Goal: Task Accomplishment & Management: Manage account settings

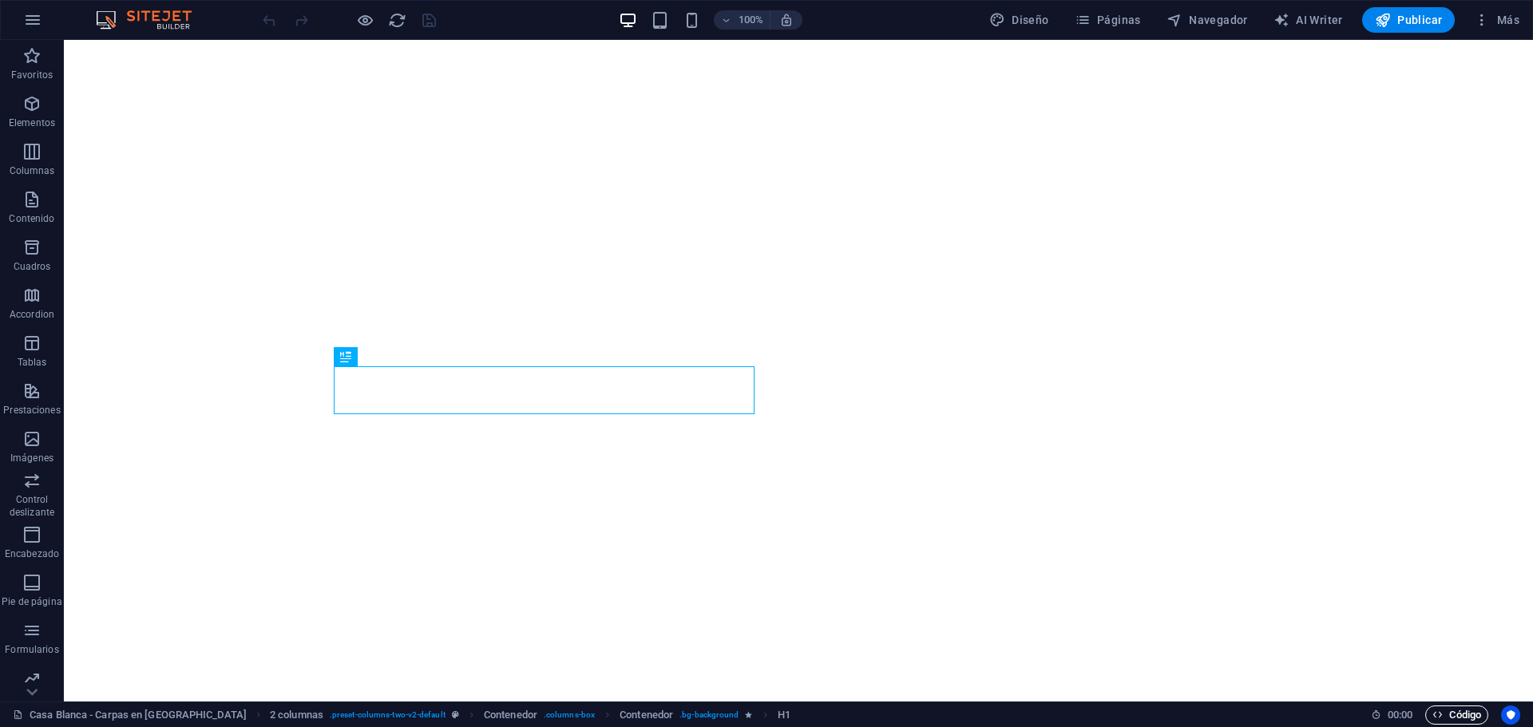
click at [1443, 710] on span "Código" at bounding box center [1456, 715] width 49 height 19
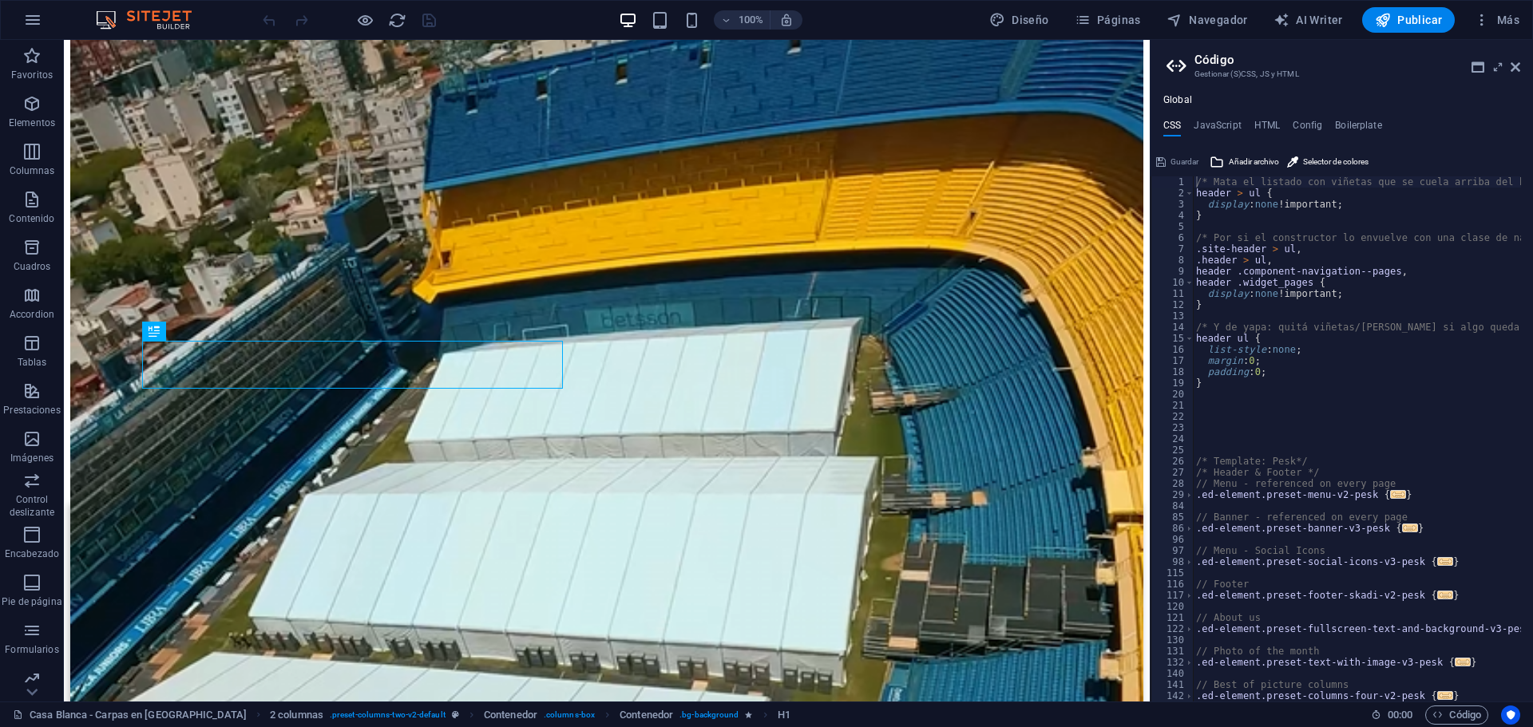
click at [1185, 158] on div "Guardar" at bounding box center [1176, 161] width 47 height 19
click at [1293, 229] on div "/* Mata el listado con viñetas que se cuela arriba del header */ header > ul { …" at bounding box center [1400, 444] width 415 height 536
type textarea "@include columns-three-v2; }"
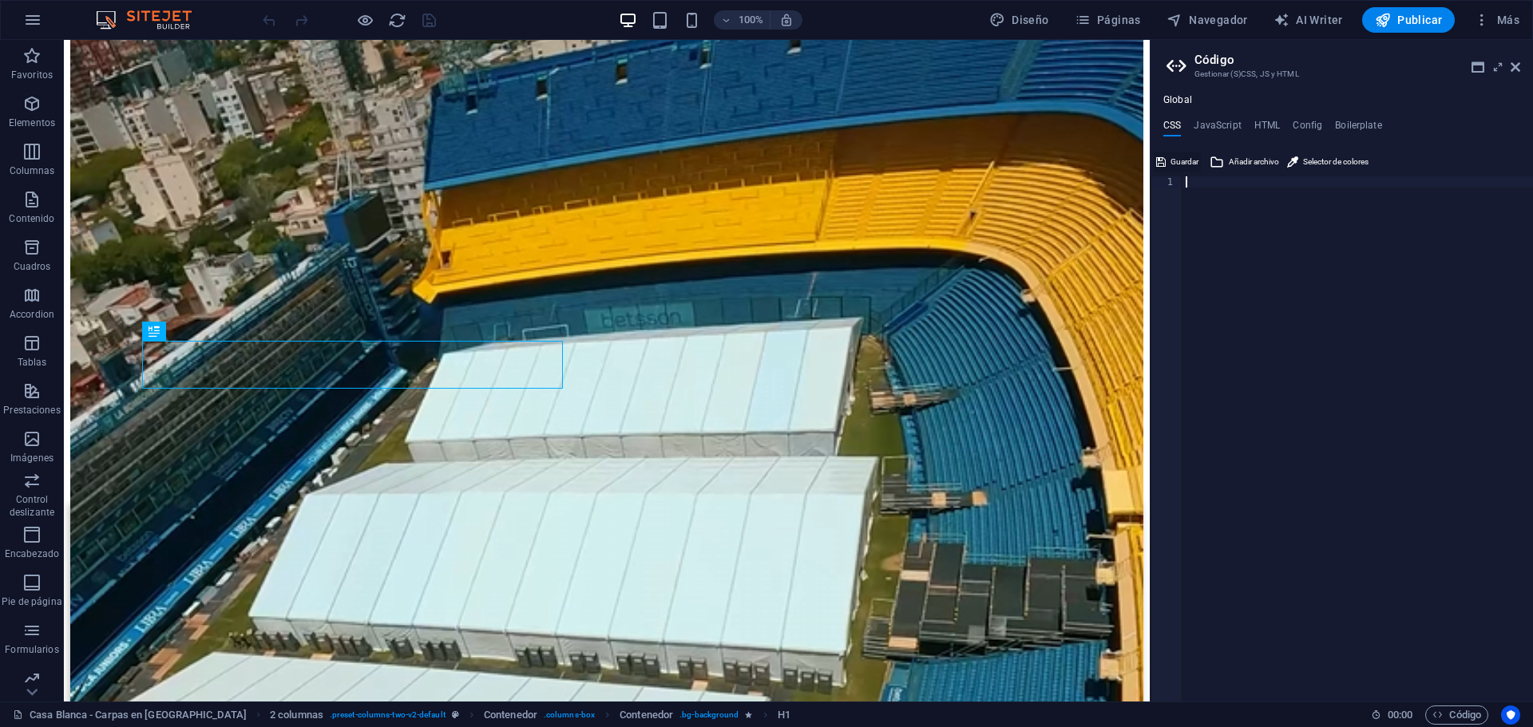
click at [1172, 165] on span "Guardar" at bounding box center [1184, 161] width 28 height 19
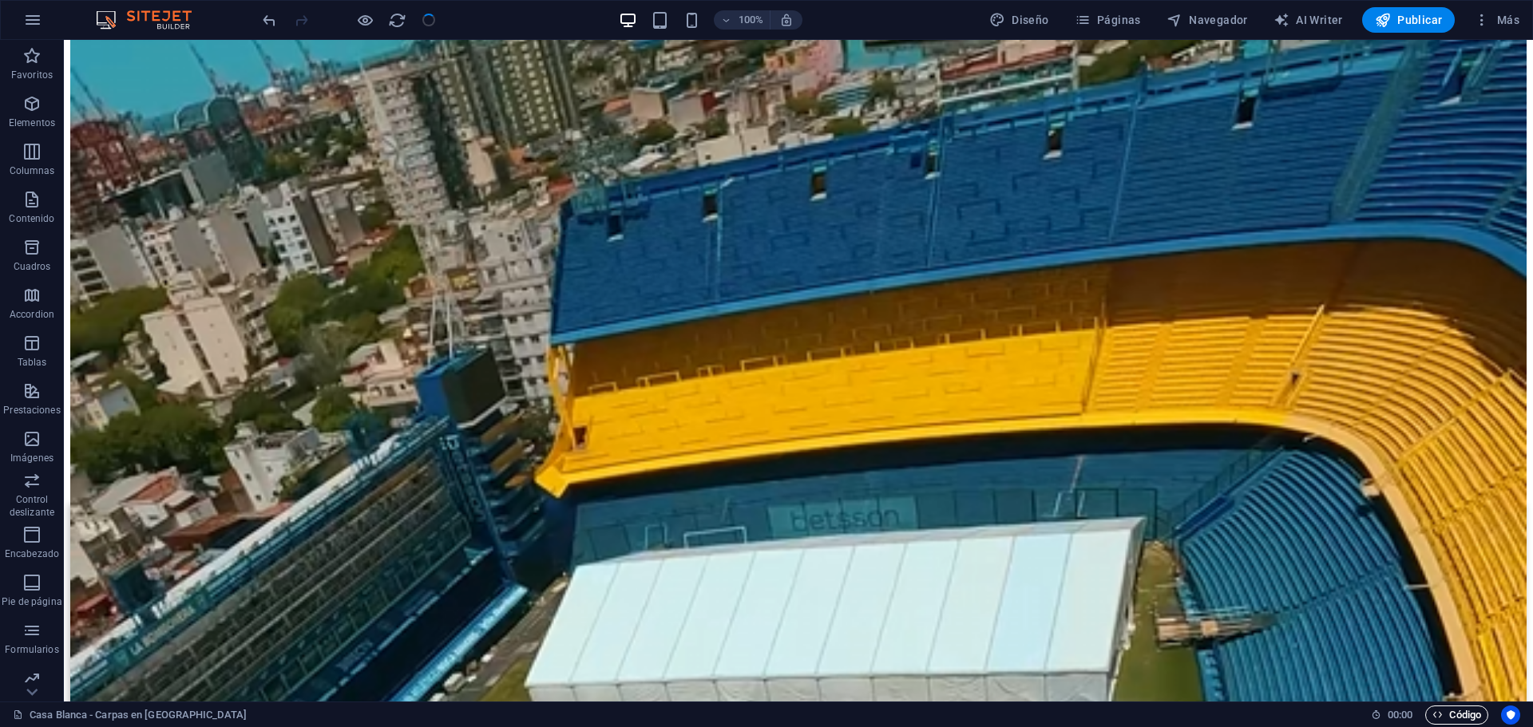
click at [1480, 718] on span "Código" at bounding box center [1456, 715] width 49 height 19
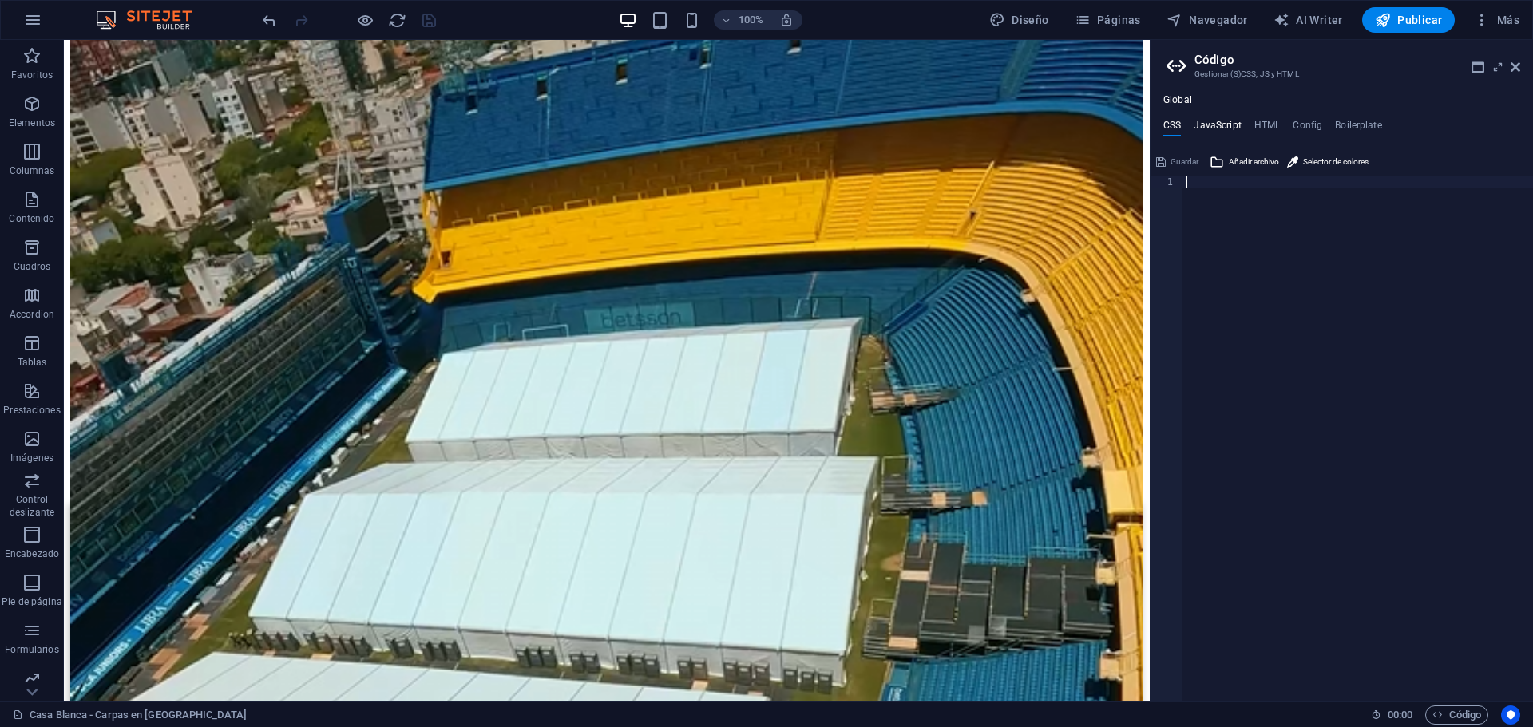
click at [1224, 124] on h4 "JavaScript" at bounding box center [1216, 129] width 47 height 18
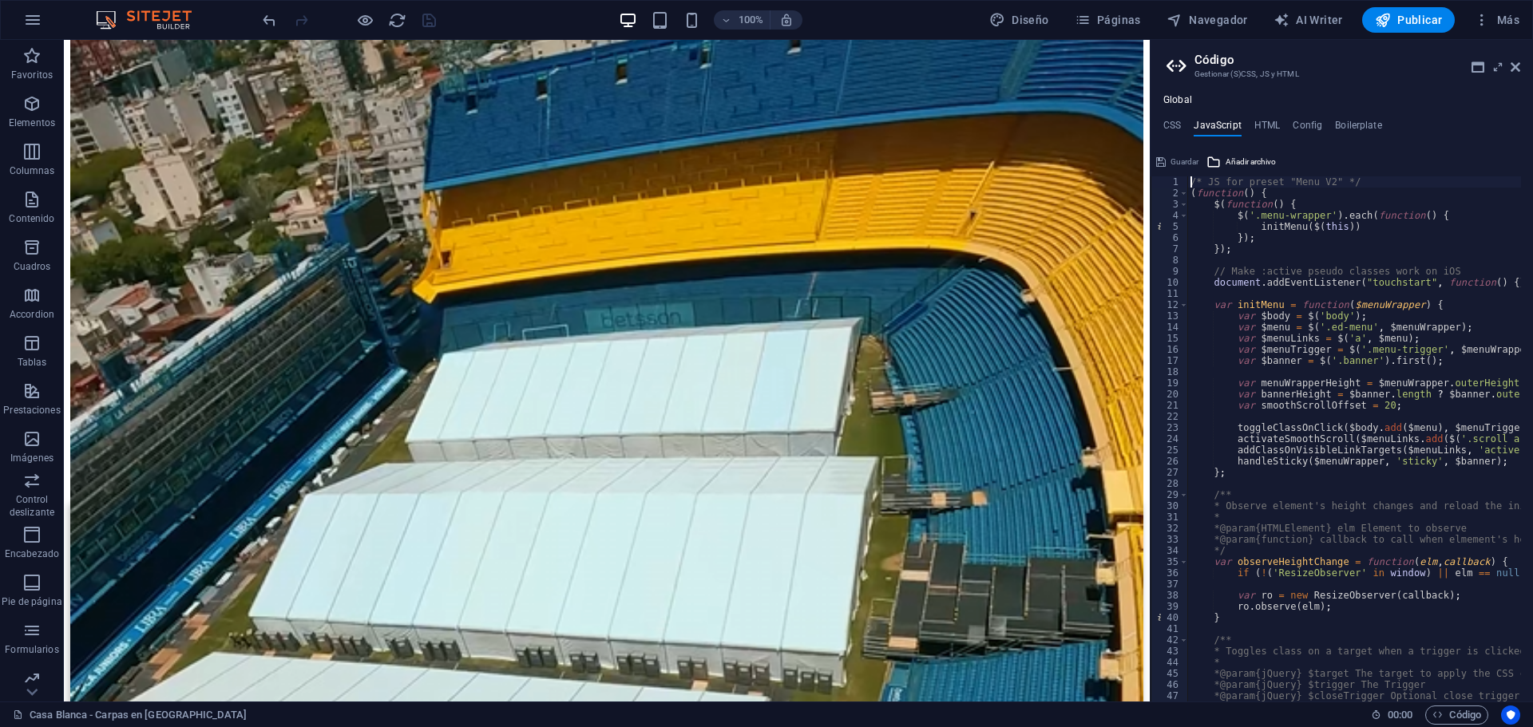
type textarea "}); /* End JS for preset "Marquee V2" */"
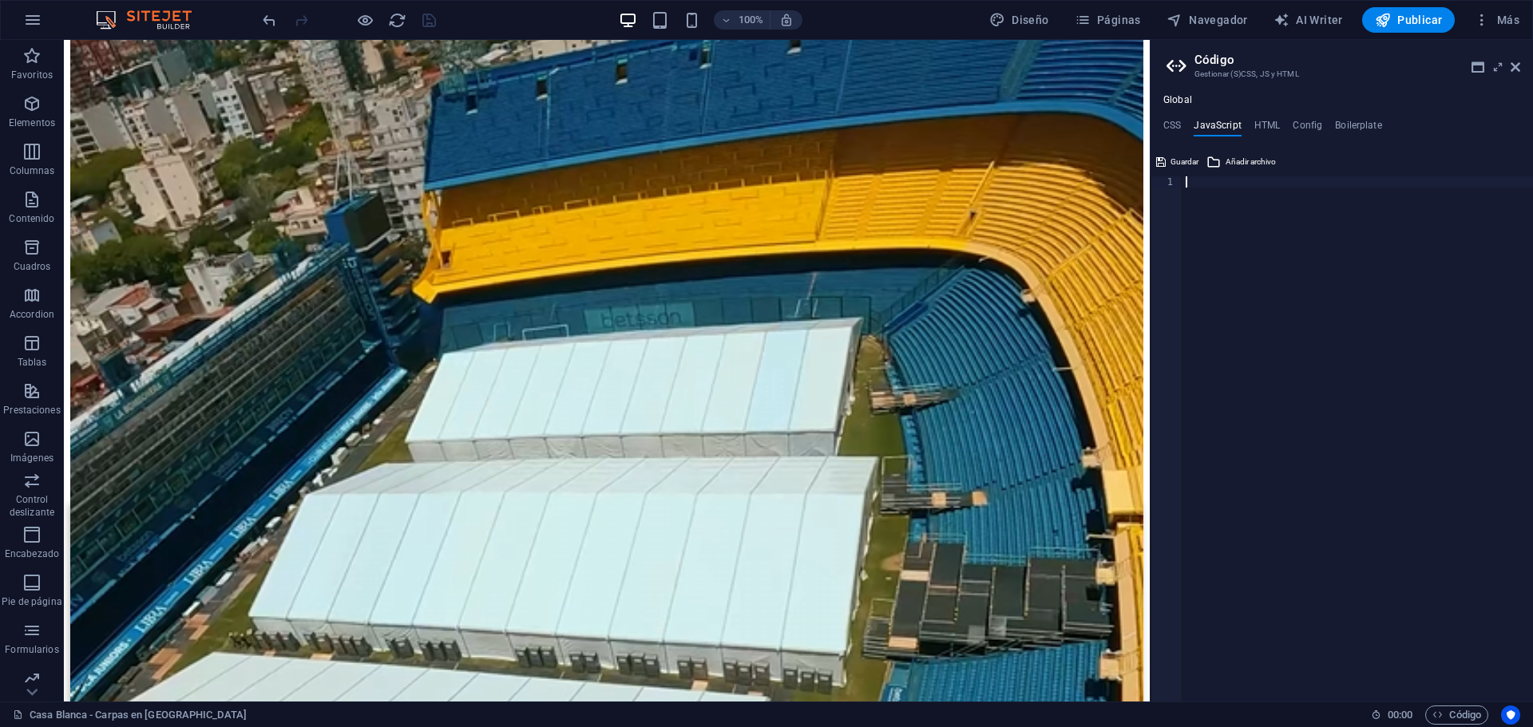
click at [1277, 112] on div "Global CSS JavaScript HTML Config Boilerplate 1 ההההההההההההההההההההההההההההההה…" at bounding box center [1341, 397] width 382 height 607
click at [1276, 120] on h4 "HTML" at bounding box center [1267, 129] width 26 height 18
type textarea "{{content}}"
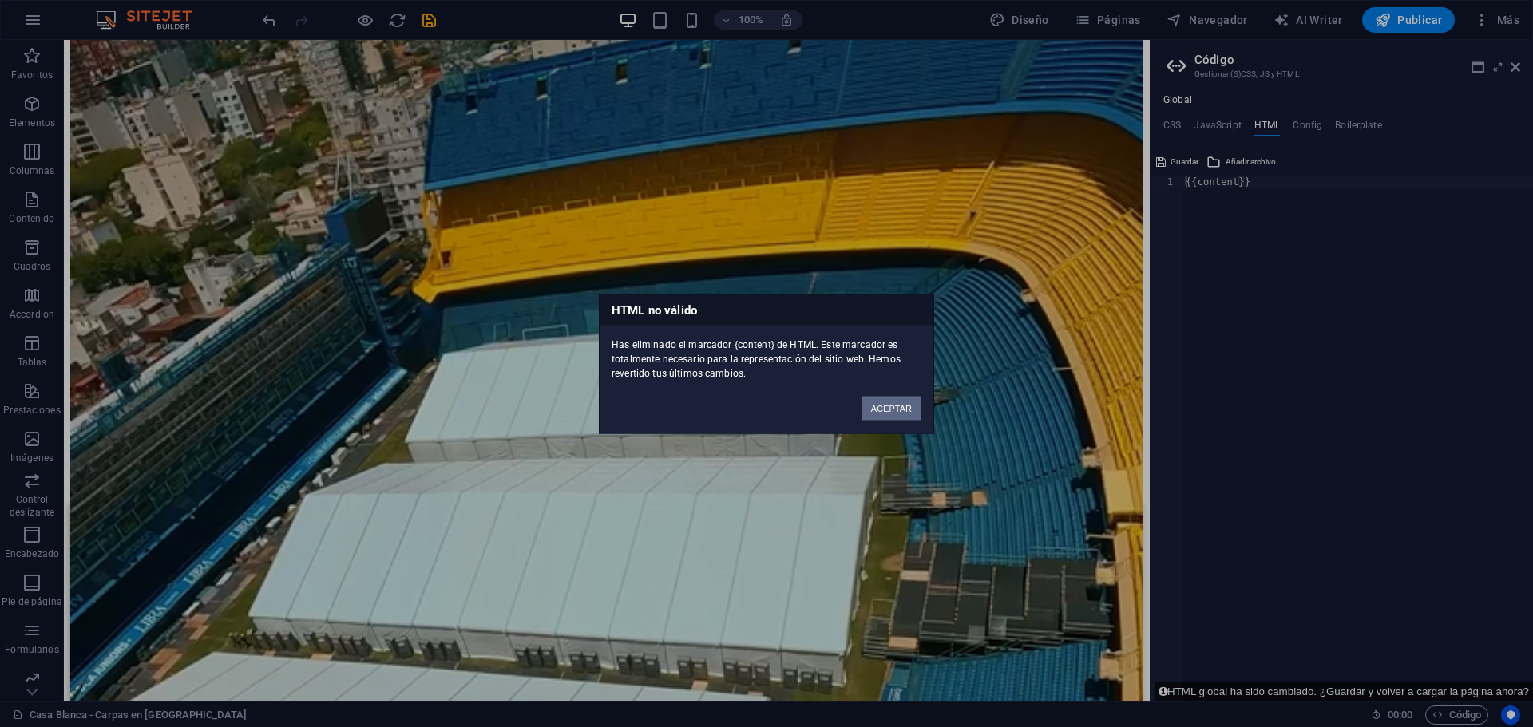
click at [877, 406] on button "ACEPTAR" at bounding box center [891, 408] width 60 height 24
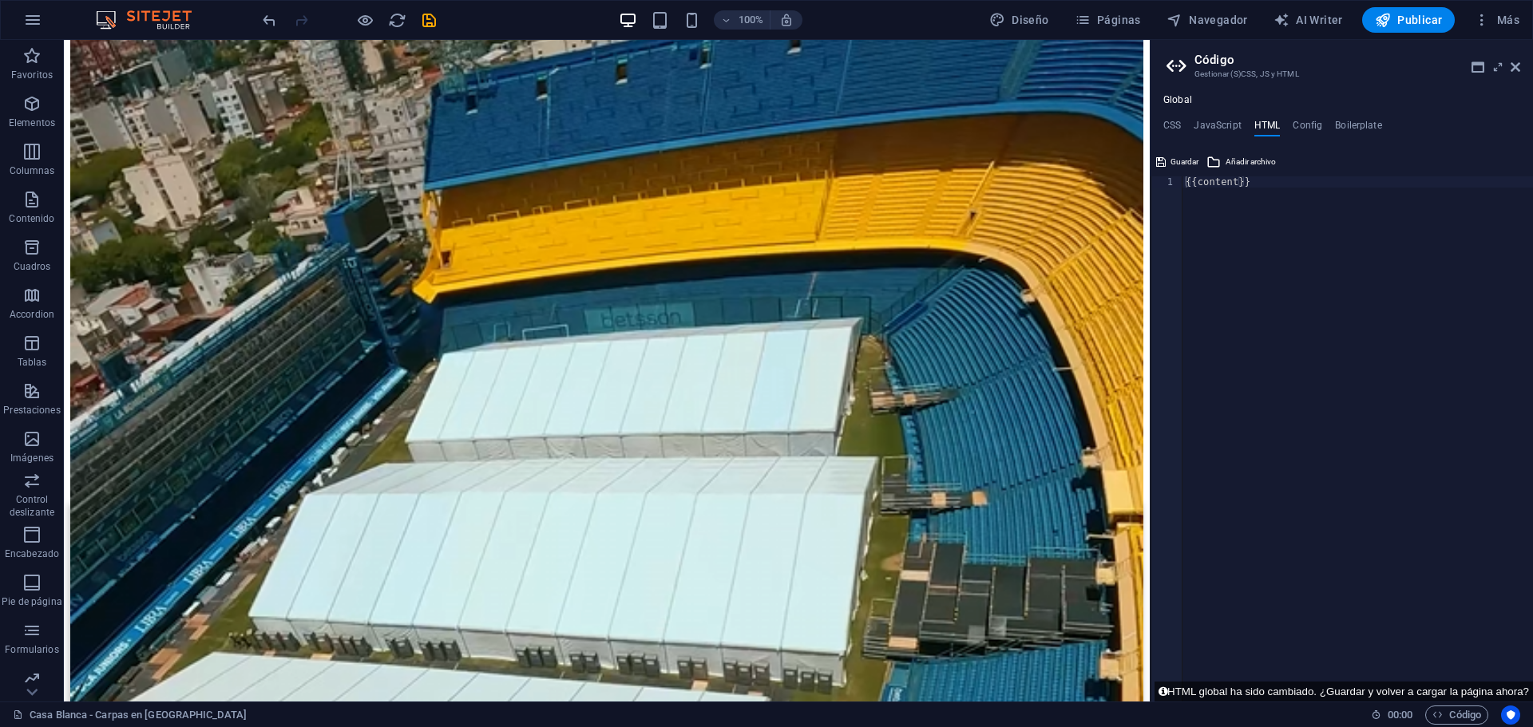
click at [1321, 127] on ul "CSS JavaScript HTML Config Boilerplate" at bounding box center [1341, 129] width 382 height 18
click at [1318, 127] on h4 "Config" at bounding box center [1307, 129] width 30 height 18
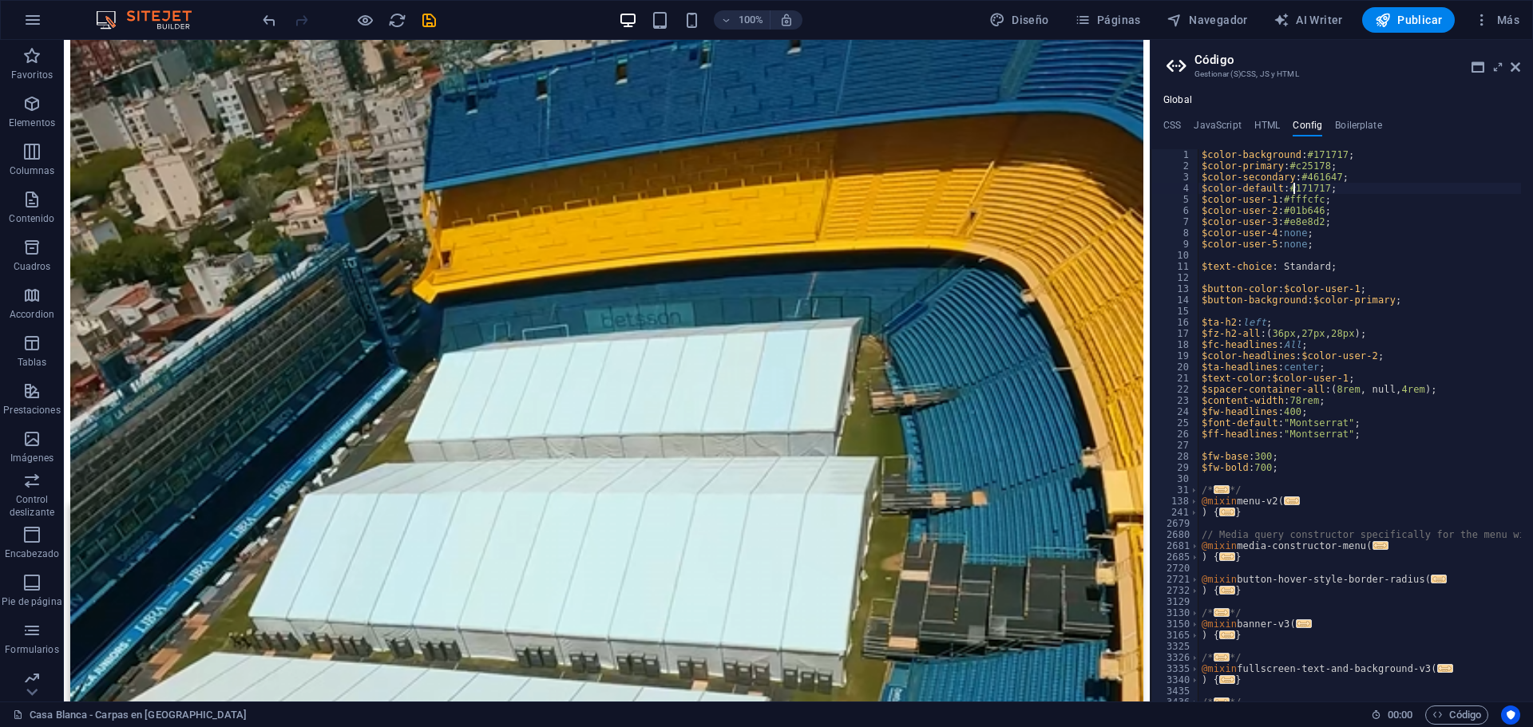
click at [1294, 189] on div "$color-background : #171717 ; $color-primary : #c25178 ; $color-secondary : #46…" at bounding box center [1413, 430] width 431 height 563
type textarea "} }"
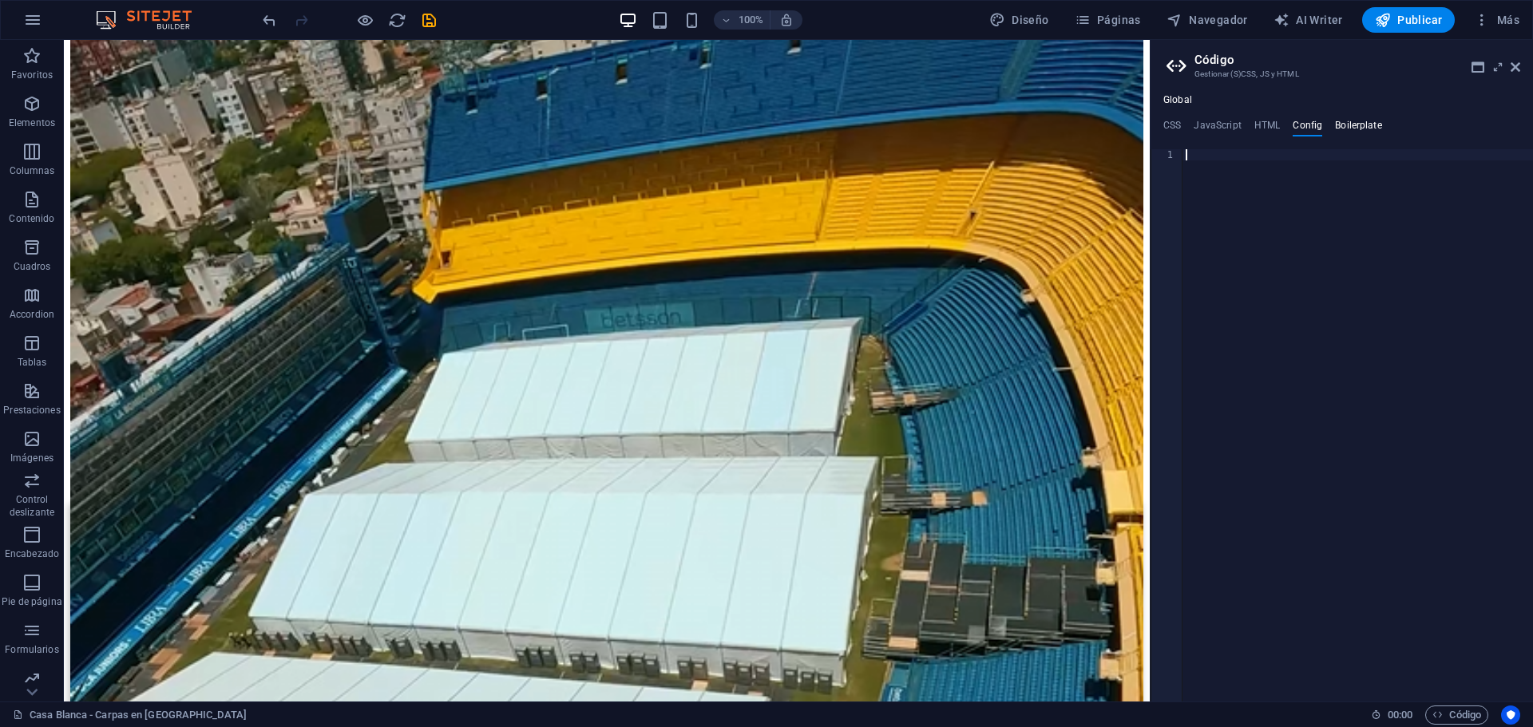
click at [1341, 129] on h4 "Boilerplate" at bounding box center [1358, 129] width 47 height 18
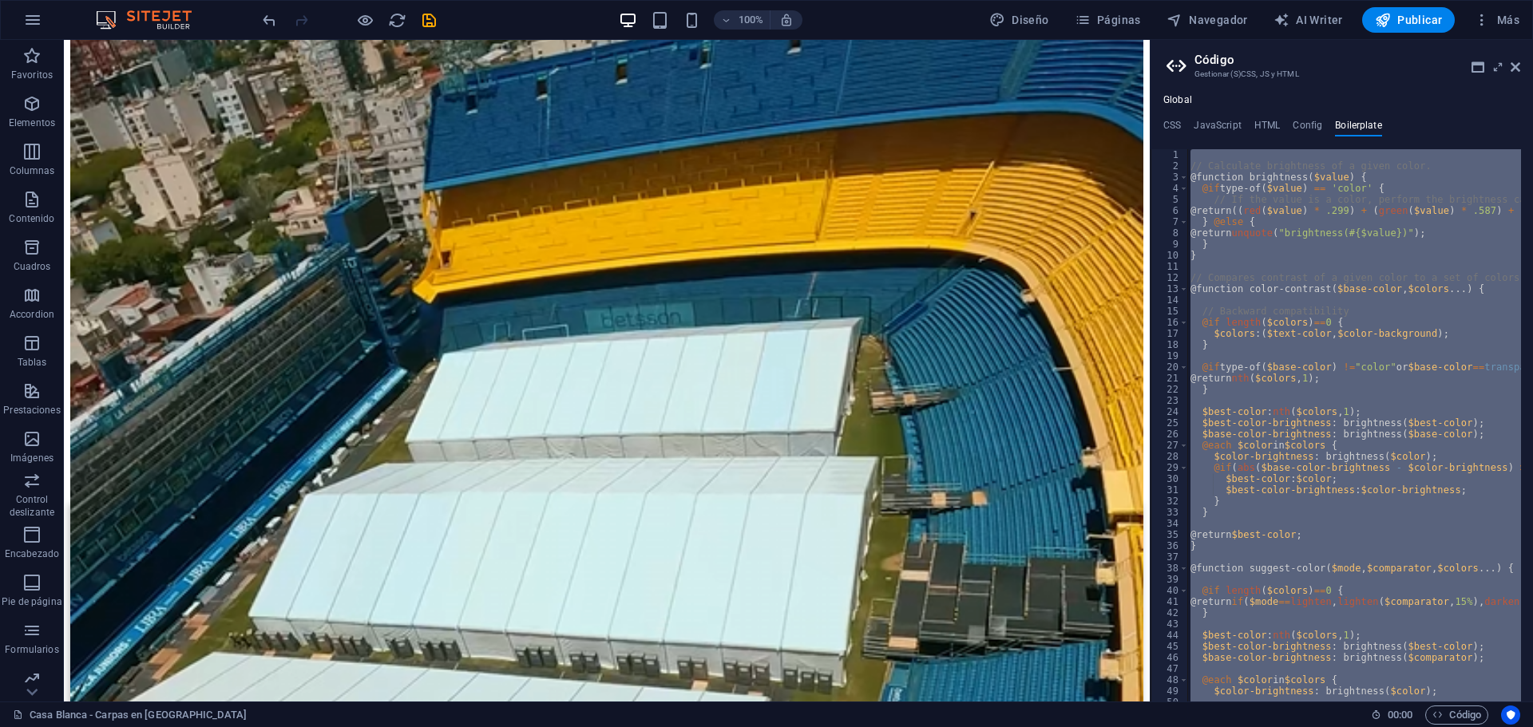
click at [1342, 247] on div "// Calculate brightness of a given color. @function brightness ( $value ) { @if…" at bounding box center [1354, 425] width 334 height 552
click at [1392, 136] on ul "CSS JavaScript HTML Config Boilerplate" at bounding box center [1341, 129] width 382 height 18
click at [1314, 138] on div "CSS JavaScript HTML Config Boilerplate 1 הההההההההההההההההההההההההההההההההההההה…" at bounding box center [1341, 411] width 382 height 582
click at [1365, 114] on div "Global CSS JavaScript HTML Config Boilerplate 1 ההההההההההההההההההההההההההההההה…" at bounding box center [1341, 397] width 382 height 607
click at [1360, 120] on h4 "Boilerplate" at bounding box center [1358, 129] width 47 height 18
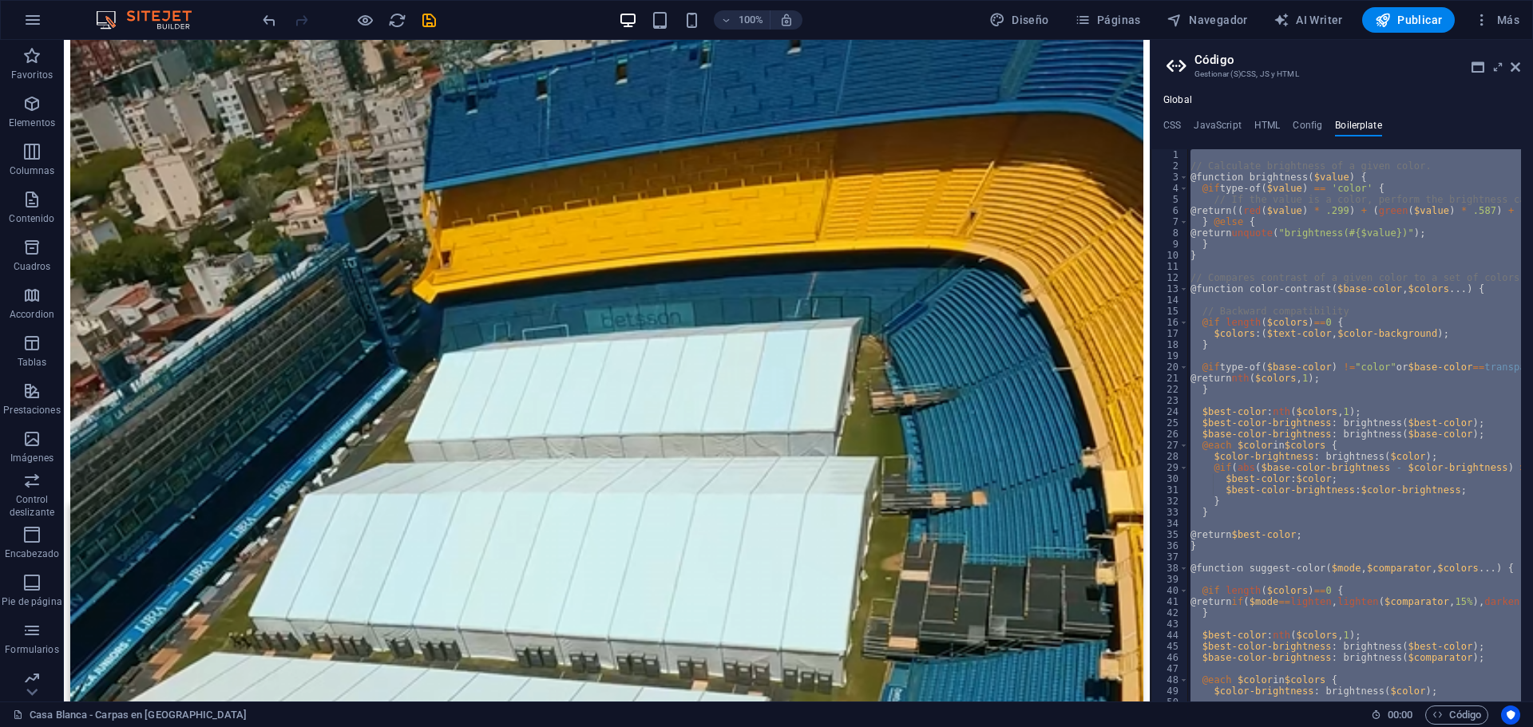
click at [1315, 143] on div "CSS JavaScript HTML Config Boilerplate 1 הההההההההההההההההההההההההההההההההההההה…" at bounding box center [1341, 411] width 382 height 582
click at [1298, 131] on h4 "Config" at bounding box center [1307, 129] width 30 height 18
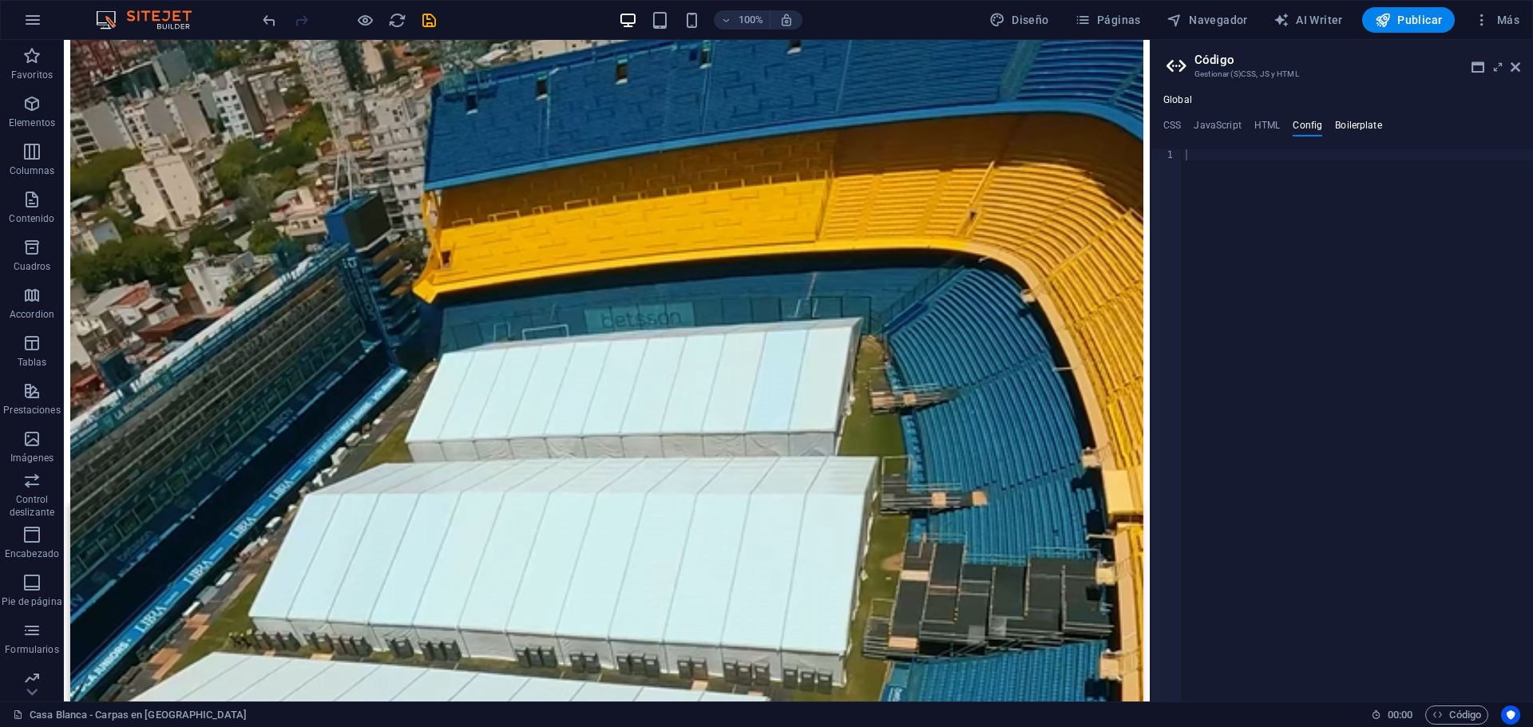
click at [1353, 129] on h4 "Boilerplate" at bounding box center [1358, 129] width 47 height 18
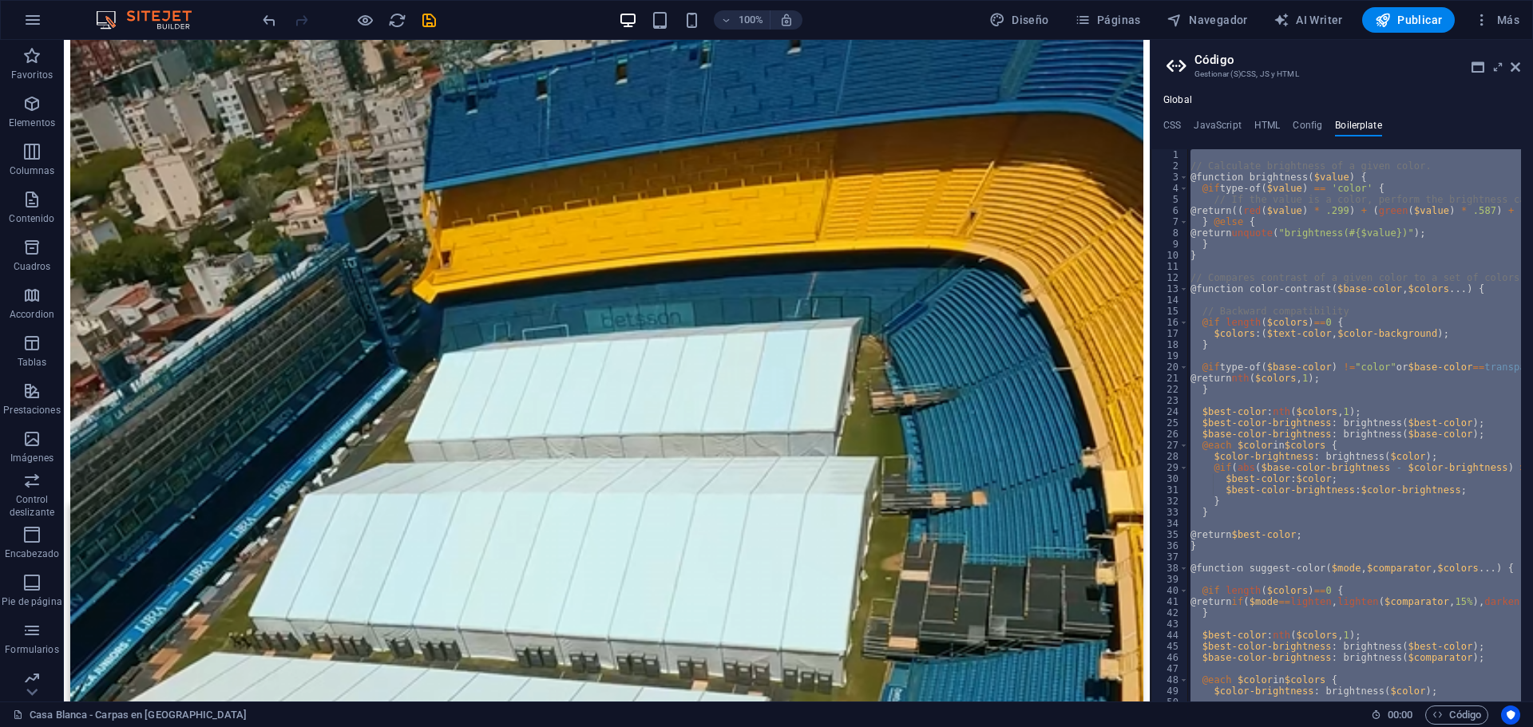
click at [1297, 372] on div "// Calculate brightness of a given color. @function brightness ( $value ) { @if…" at bounding box center [1354, 425] width 334 height 552
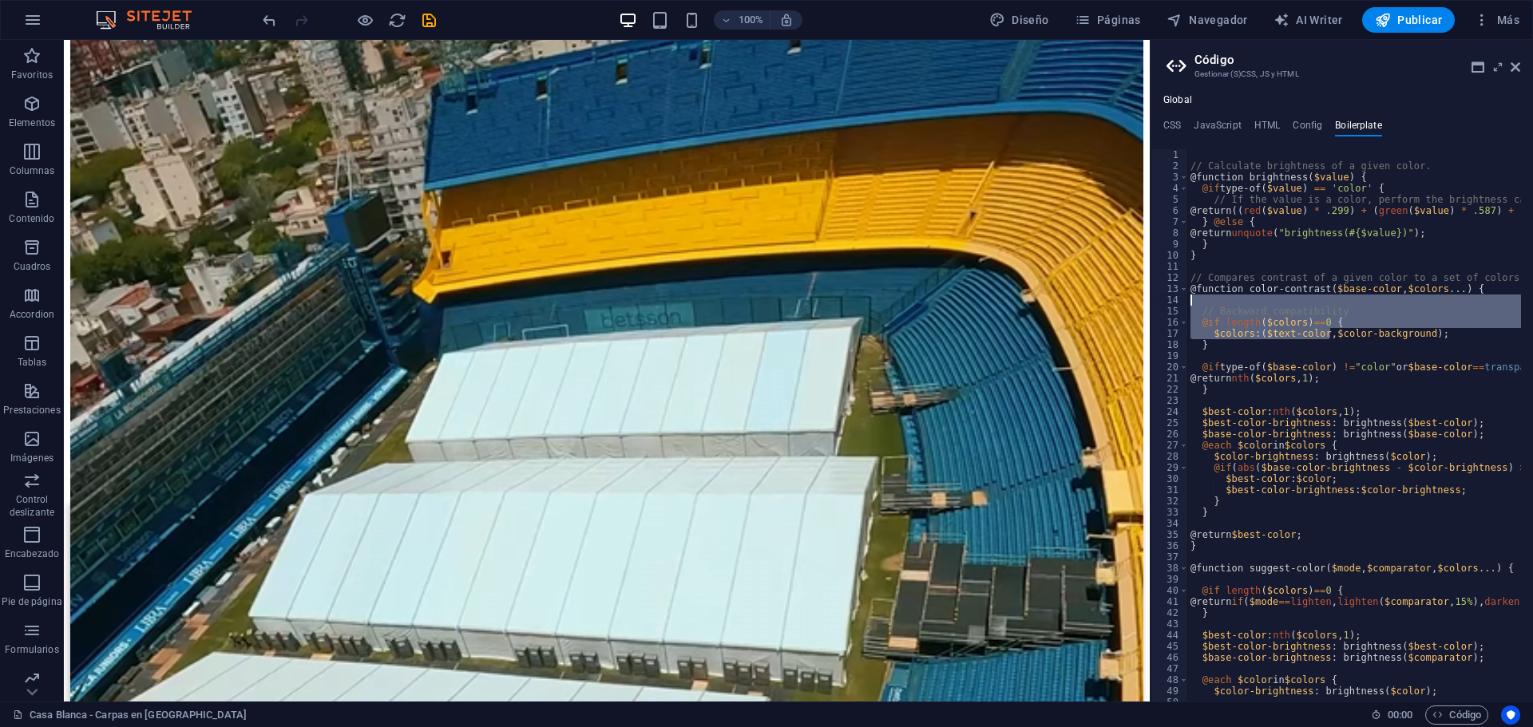
drag, startPoint x: 1332, startPoint y: 335, endPoint x: 1216, endPoint y: 287, distance: 126.3
type textarea "@function color-contrast($base-color, $colors...) {"
click at [1295, 113] on div "Global CSS JavaScript HTML Config Boilerplate 1 ההההההההההההההההההההההההההההההה…" at bounding box center [1341, 397] width 382 height 607
click at [1299, 122] on h4 "Config" at bounding box center [1307, 129] width 30 height 18
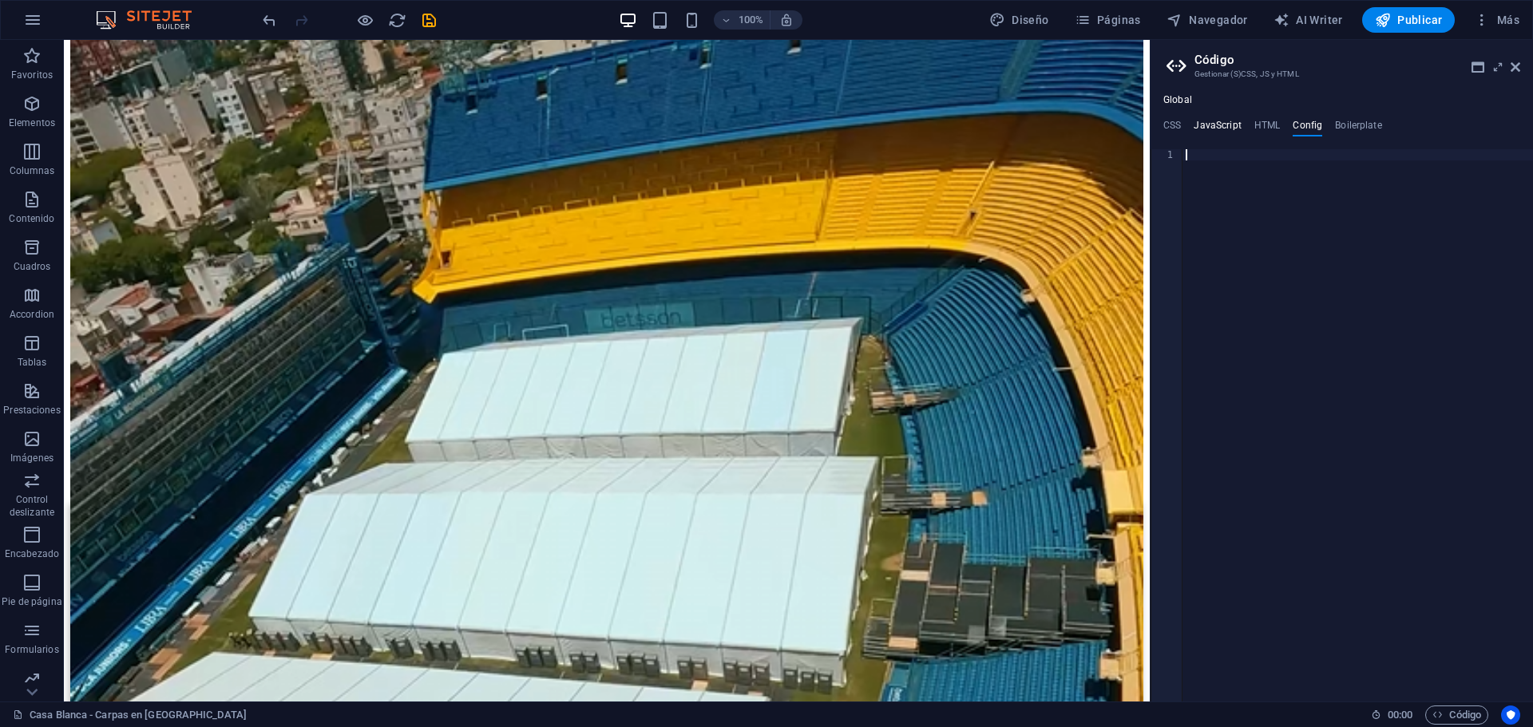
click at [1225, 122] on h4 "JavaScript" at bounding box center [1216, 129] width 47 height 18
click at [1274, 122] on h4 "HTML" at bounding box center [1267, 129] width 26 height 18
click at [1165, 123] on h4 "CSS" at bounding box center [1172, 129] width 18 height 18
click at [1254, 184] on div at bounding box center [1357, 450] width 350 height 548
click at [1196, 163] on span "Guardar" at bounding box center [1184, 161] width 28 height 19
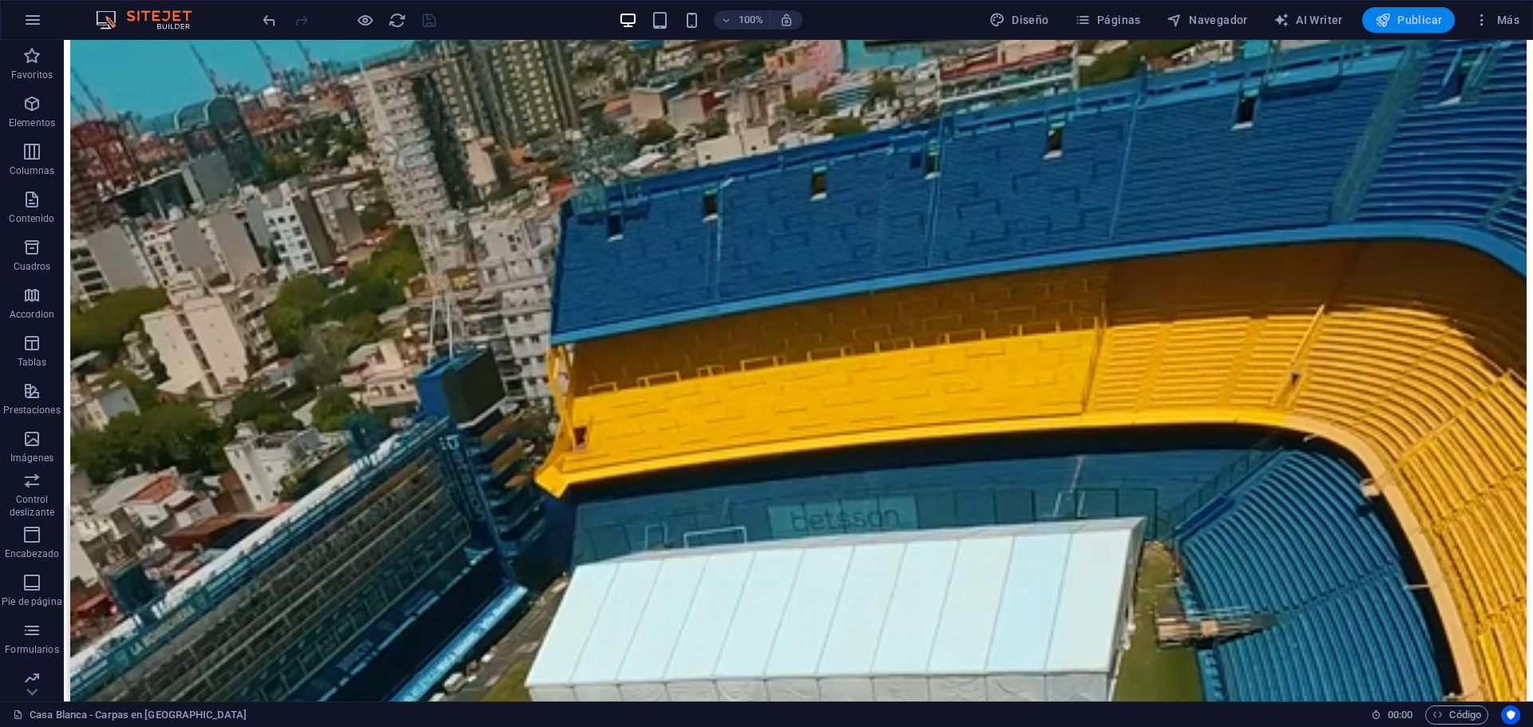
drag, startPoint x: 1430, startPoint y: 25, endPoint x: 1423, endPoint y: 10, distance: 16.1
click at [1430, 24] on span "Publicar" at bounding box center [1409, 20] width 68 height 16
click at [1391, 22] on icon "button" at bounding box center [1383, 20] width 16 height 16
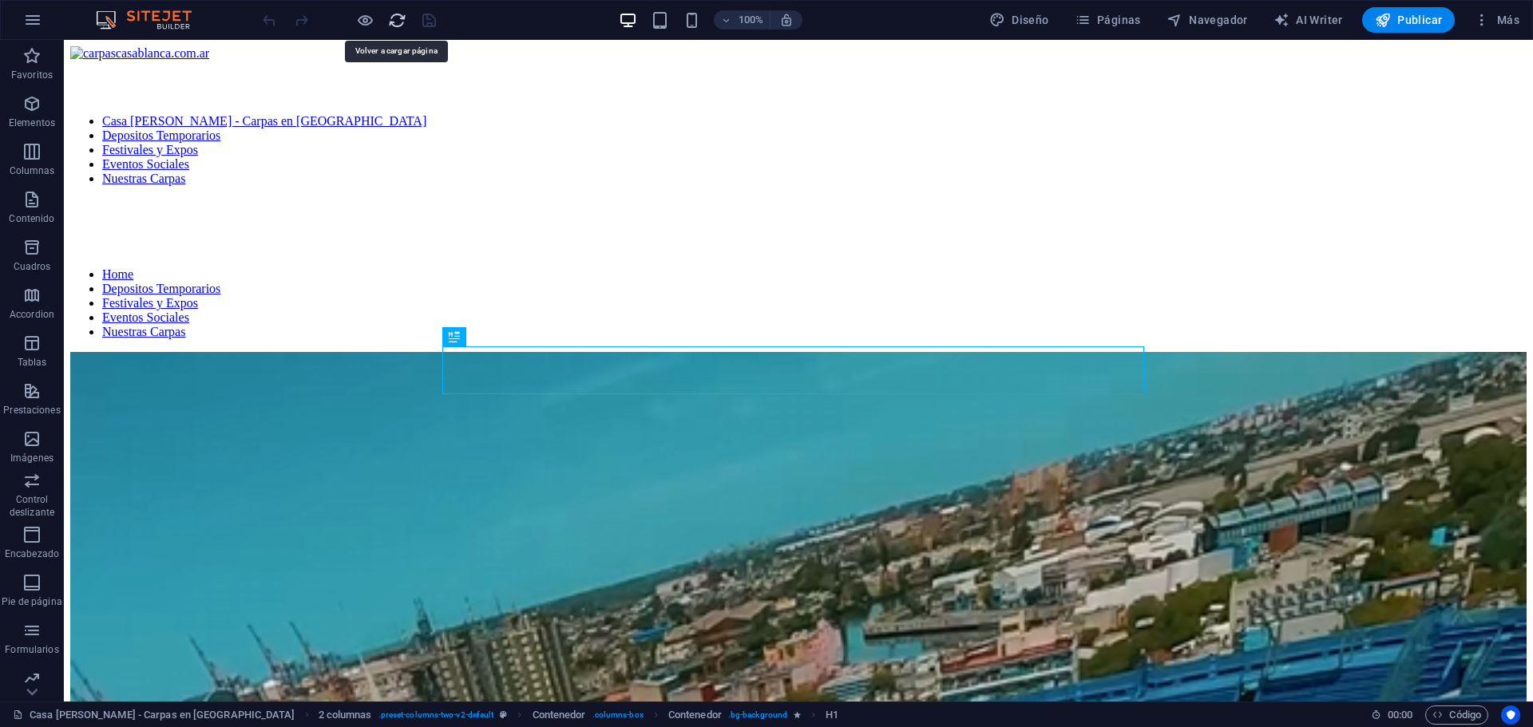
scroll to position [562, 0]
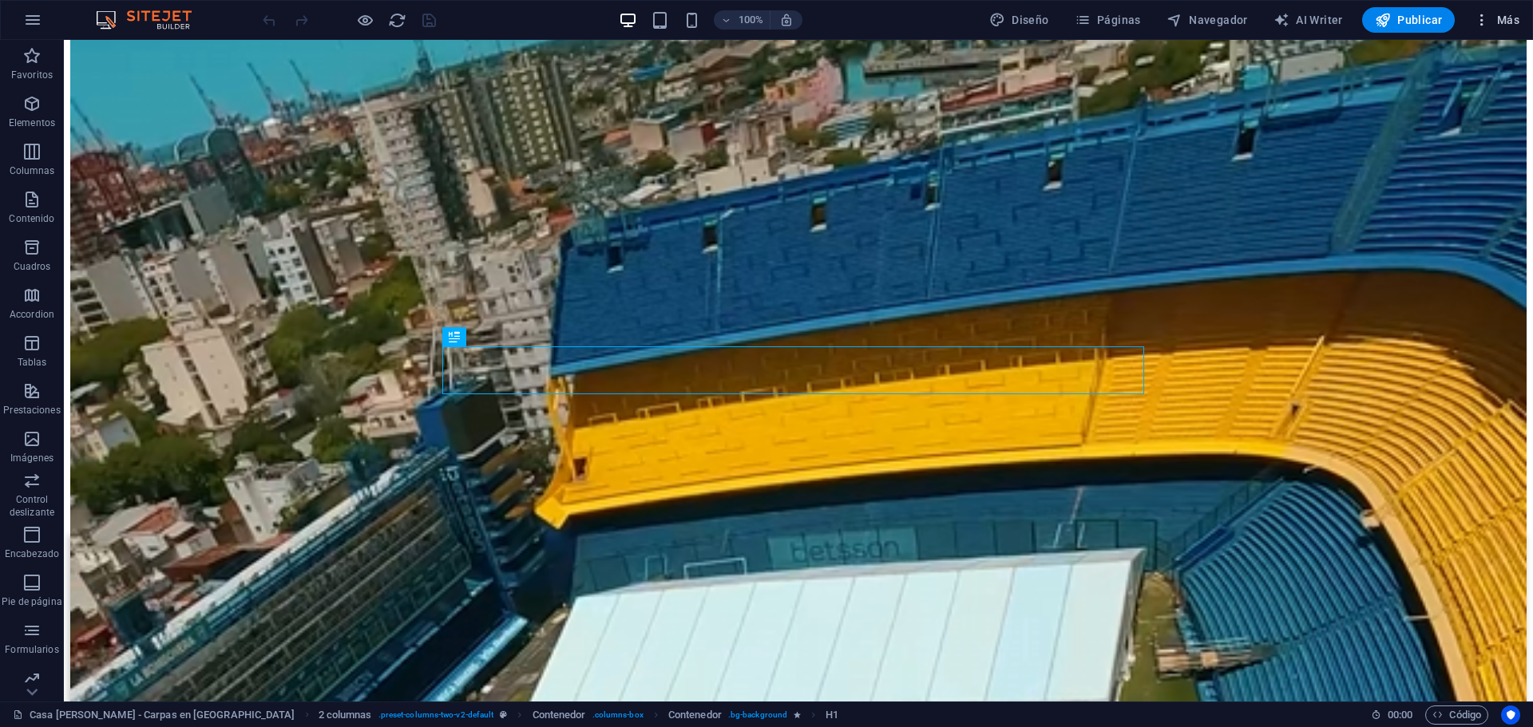
click at [1521, 28] on button "Más" at bounding box center [1496, 20] width 58 height 26
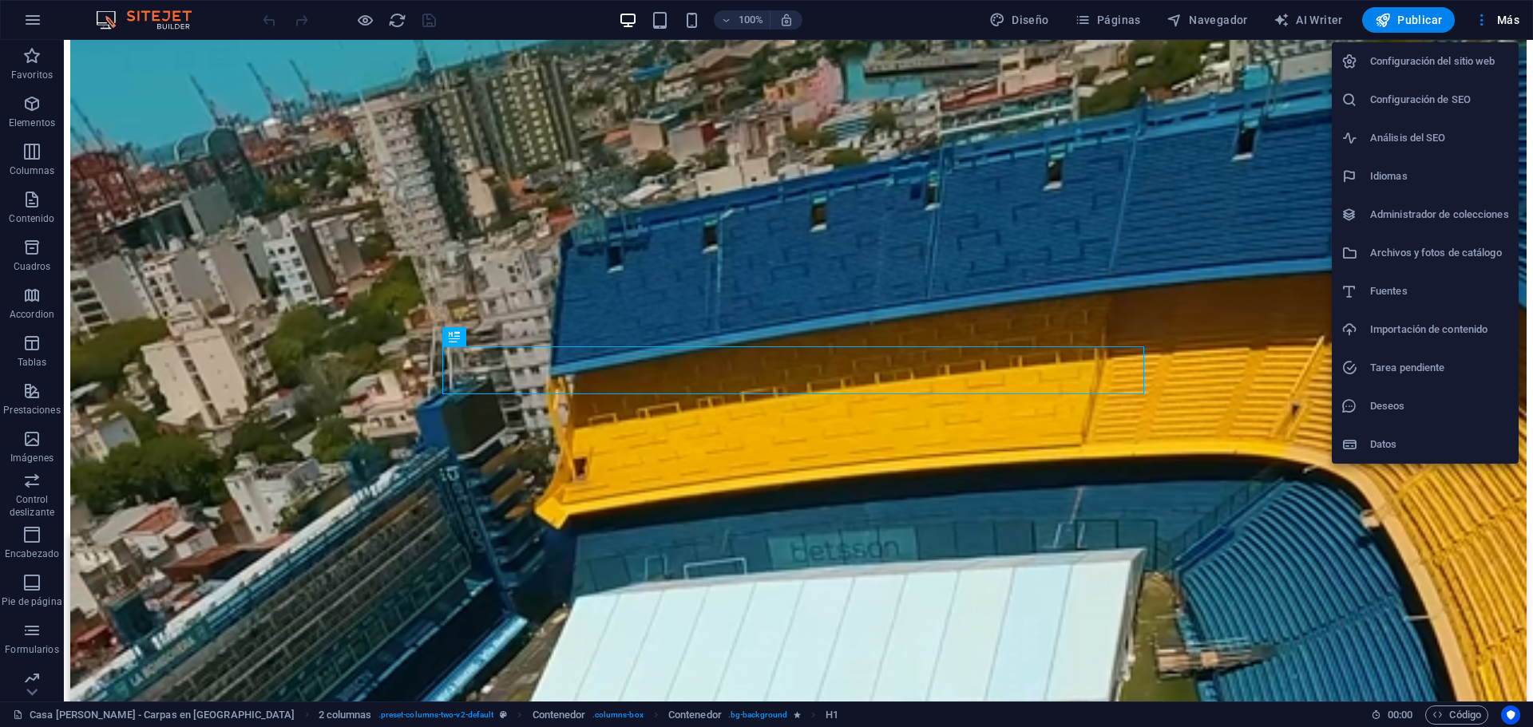
click at [33, 18] on div at bounding box center [766, 363] width 1533 height 727
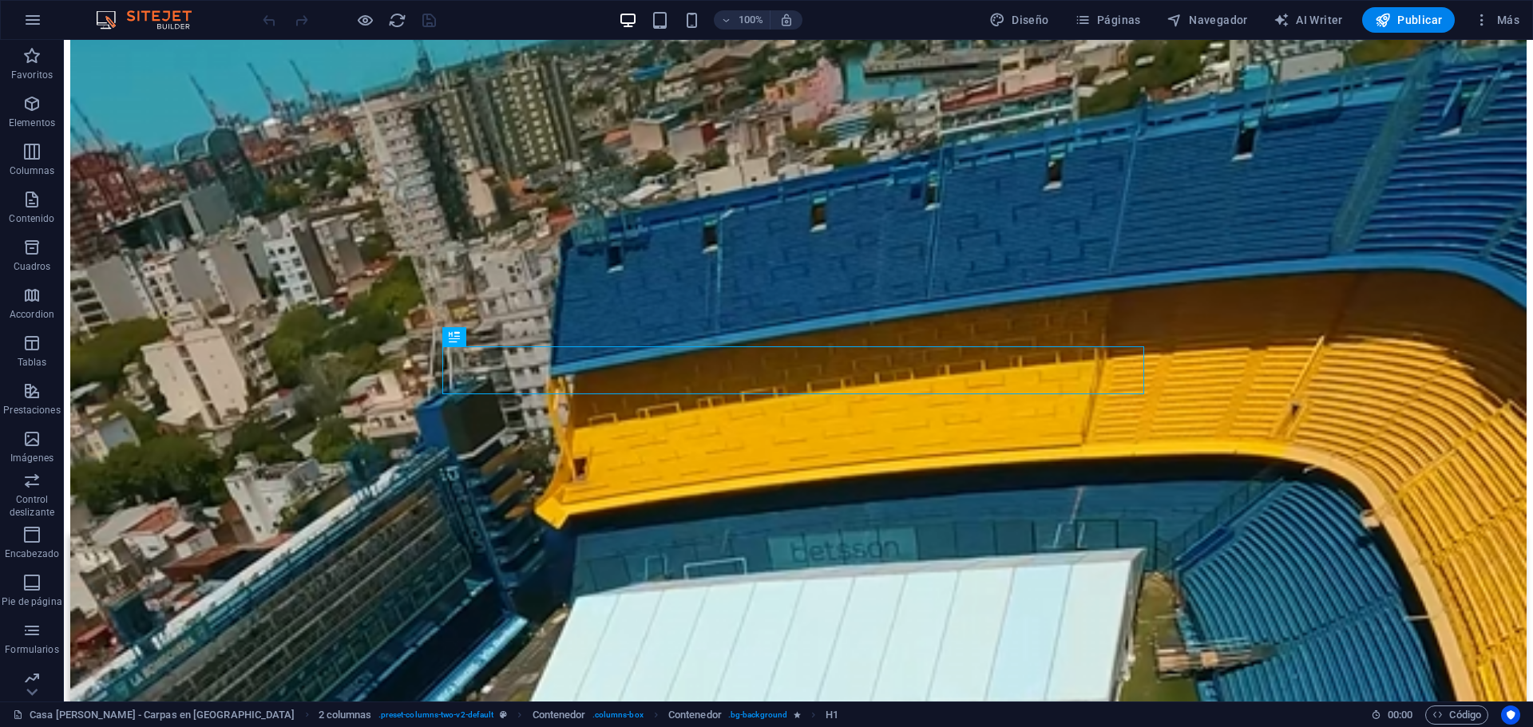
click at [33, 18] on icon "button" at bounding box center [32, 19] width 19 height 19
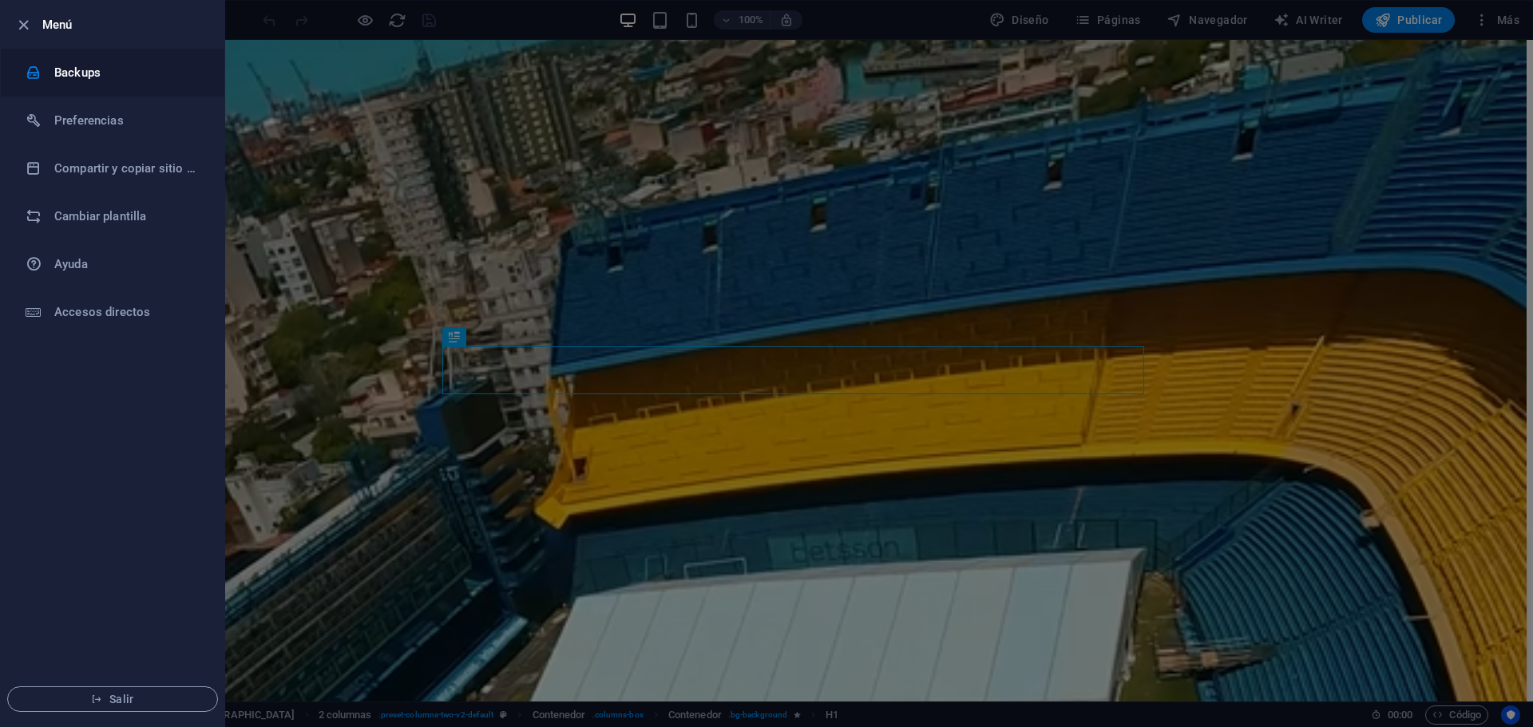
click at [144, 73] on h6 "Backups" at bounding box center [128, 72] width 148 height 19
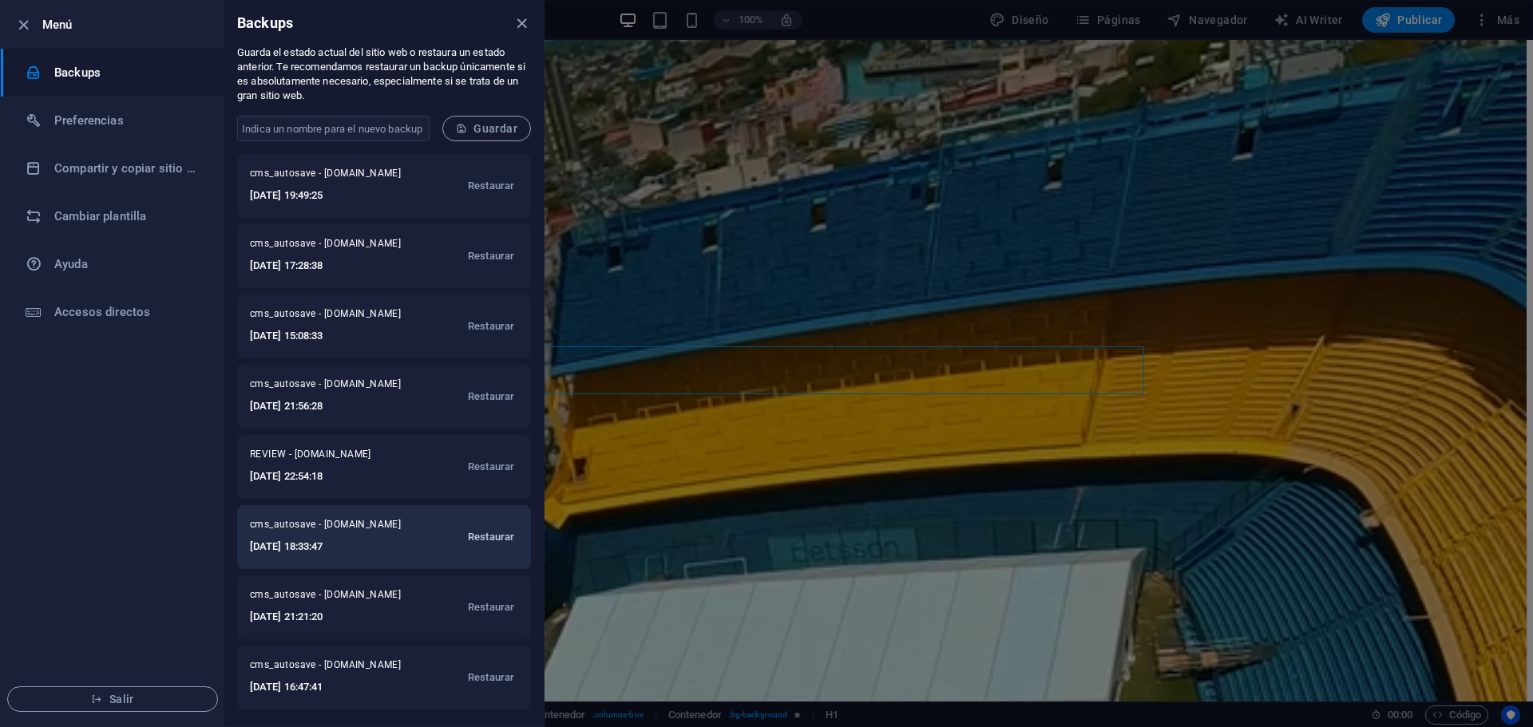
click at [493, 544] on span "Restaurar" at bounding box center [491, 537] width 46 height 19
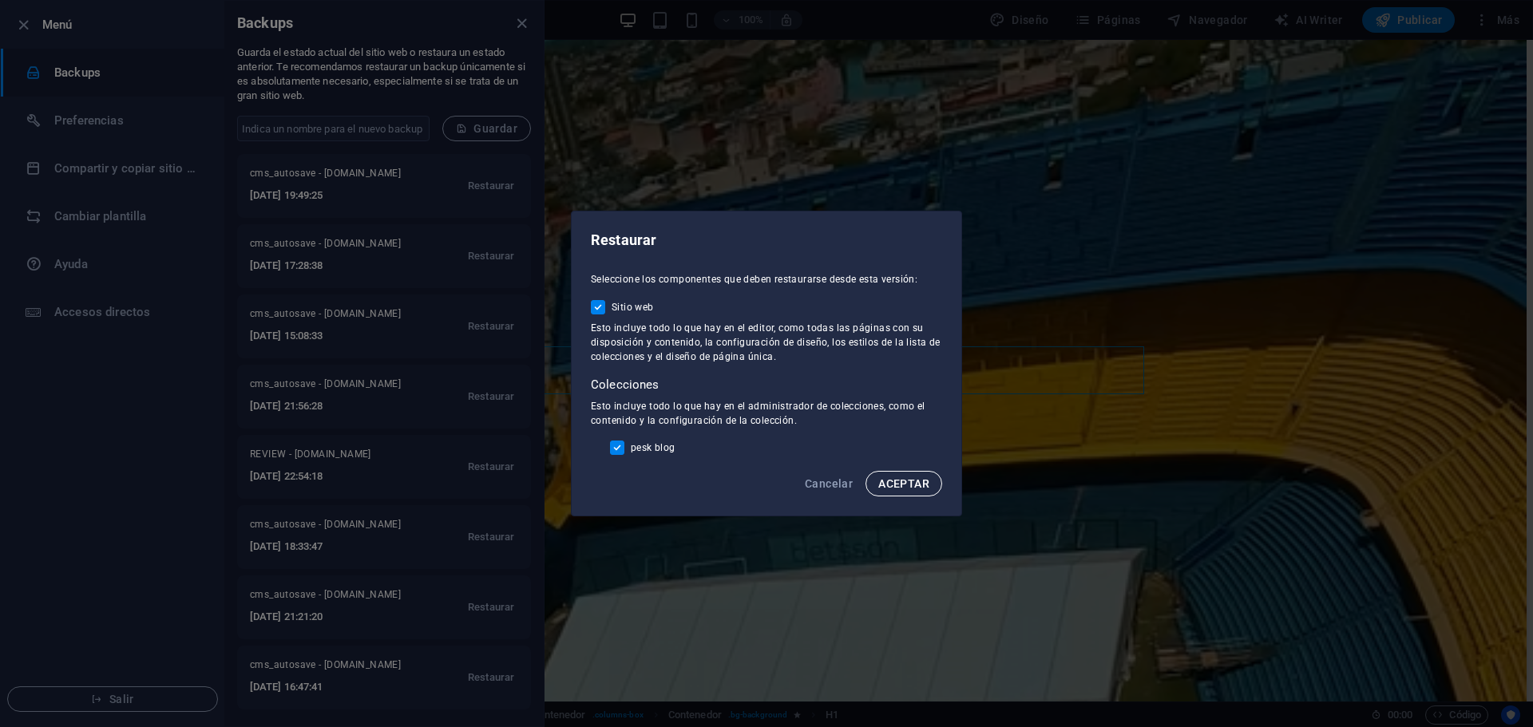
click at [881, 482] on span "ACEPTAR" at bounding box center [903, 483] width 51 height 13
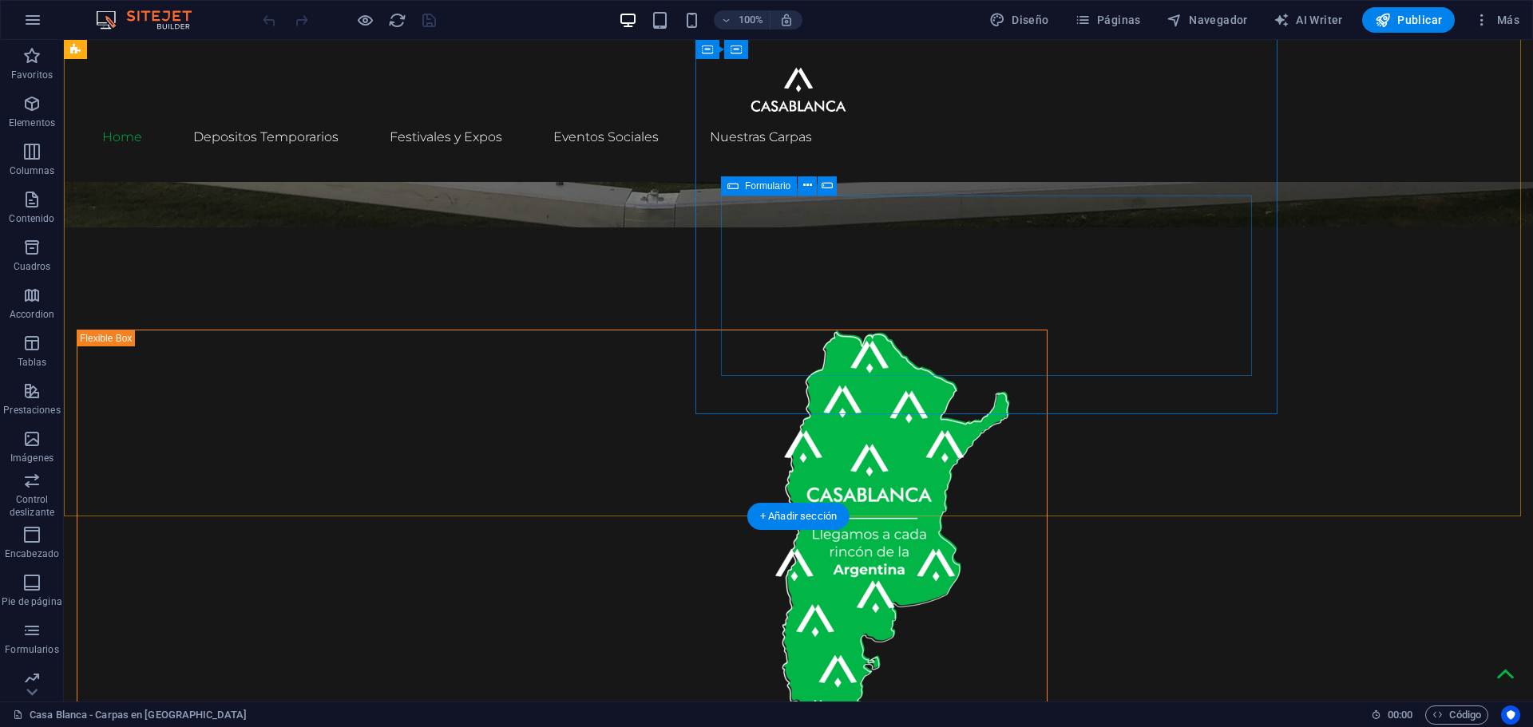
scroll to position [5018, 0]
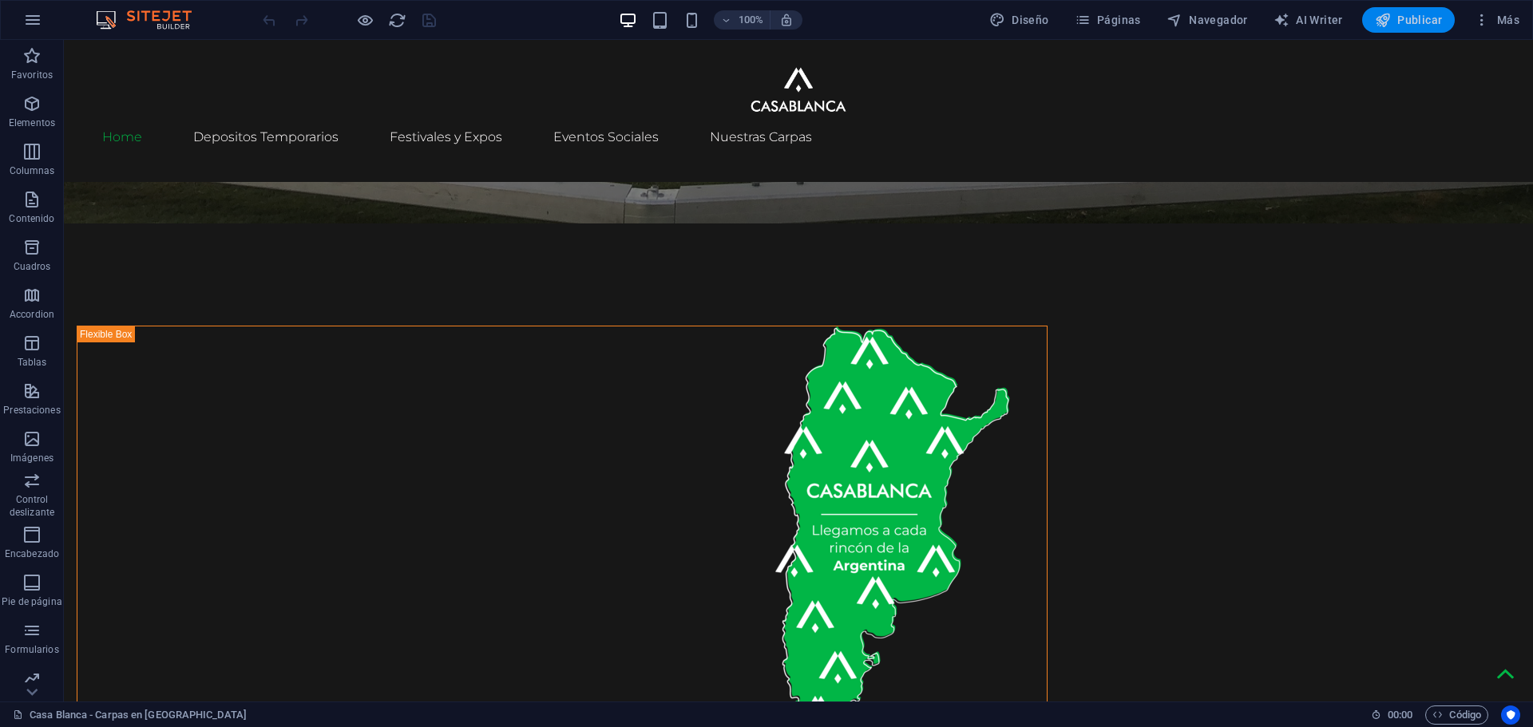
click at [1408, 17] on span "Publicar" at bounding box center [1409, 20] width 68 height 16
